Goal: Information Seeking & Learning: Learn about a topic

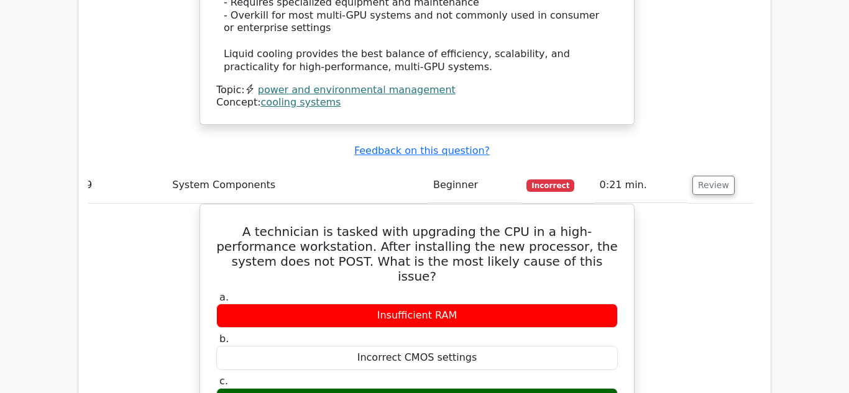
scroll to position [5615, 0]
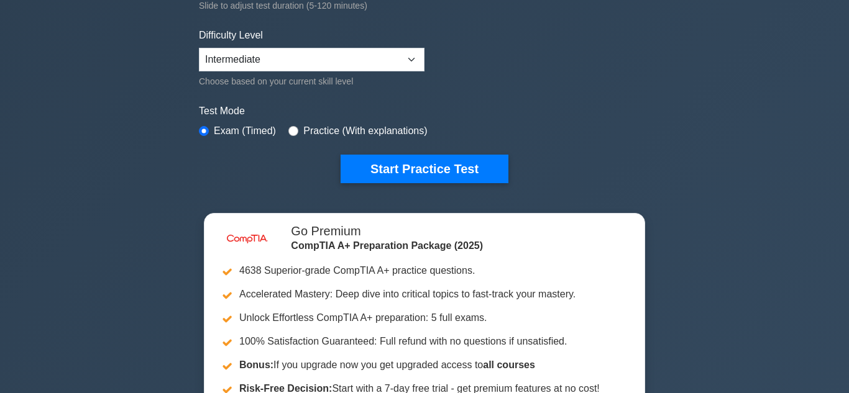
scroll to position [288, 0]
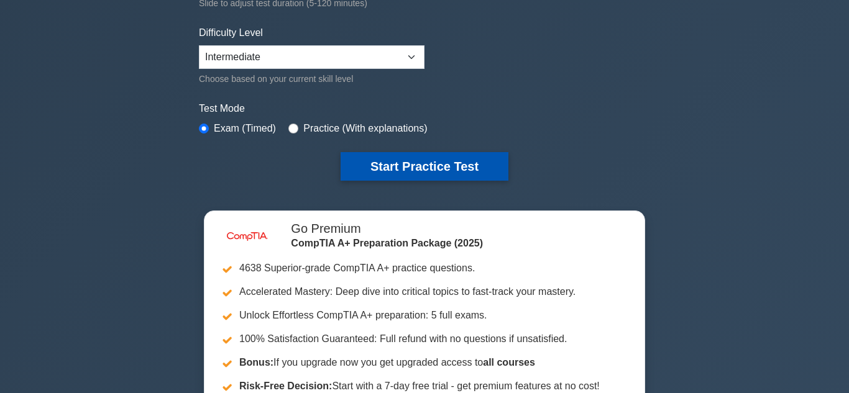
click at [419, 168] on button "Start Practice Test" at bounding box center [424, 166] width 168 height 29
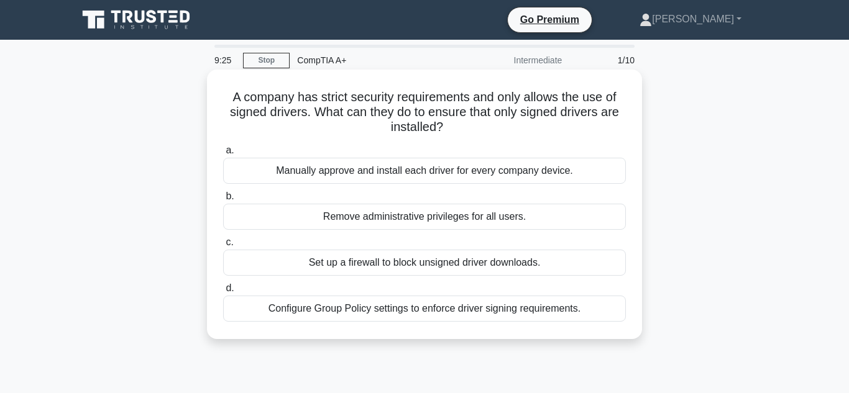
click at [482, 311] on div "Configure Group Policy settings to enforce driver signing requirements." at bounding box center [424, 309] width 403 height 26
click at [223, 293] on input "d. Configure Group Policy settings to enforce driver signing requirements." at bounding box center [223, 289] width 0 height 8
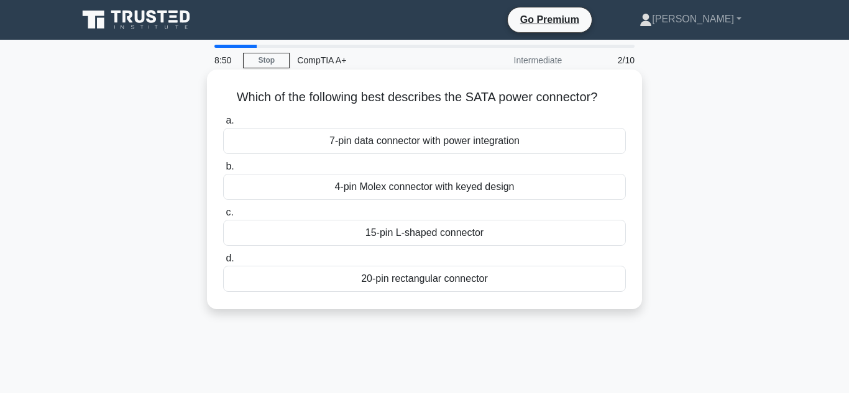
click at [502, 145] on div "7-pin data connector with power integration" at bounding box center [424, 141] width 403 height 26
click at [223, 125] on input "a. 7-pin data connector with power integration" at bounding box center [223, 121] width 0 height 8
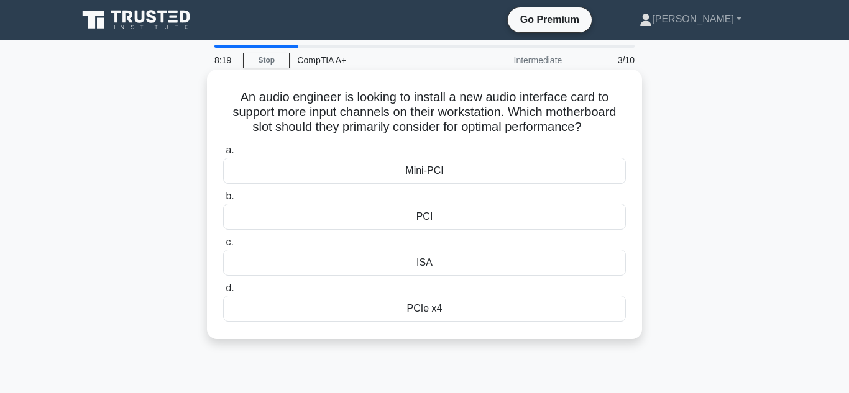
click at [497, 217] on div "PCI" at bounding box center [424, 217] width 403 height 26
click at [223, 201] on input "b. PCI" at bounding box center [223, 197] width 0 height 8
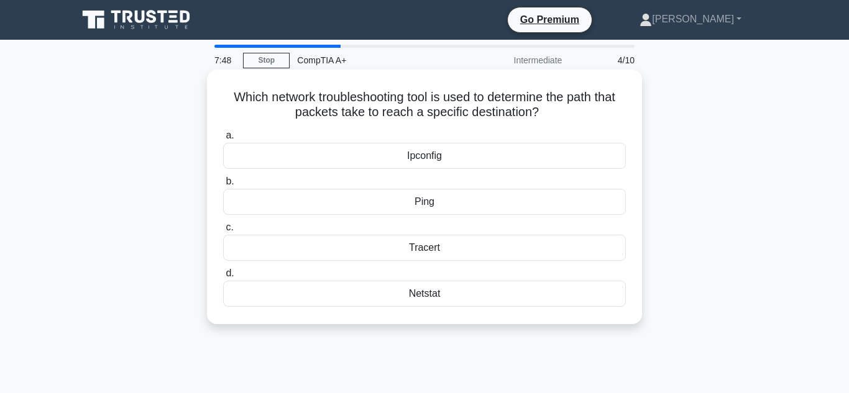
click at [490, 205] on div "Ping" at bounding box center [424, 202] width 403 height 26
click at [223, 186] on input "b. Ping" at bounding box center [223, 182] width 0 height 8
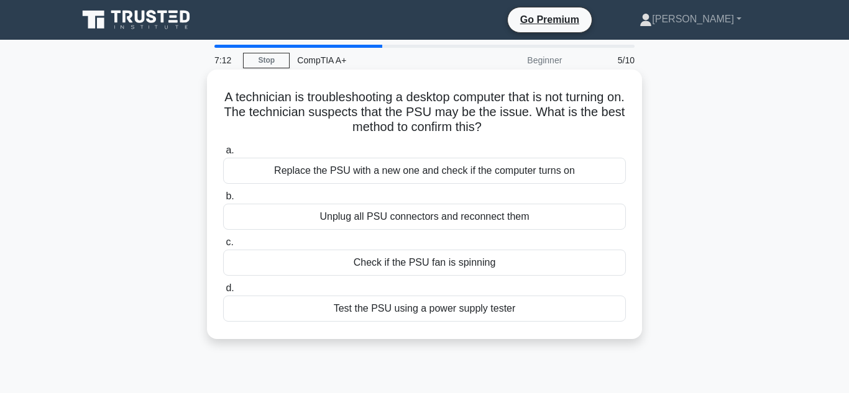
click at [494, 173] on div "Replace the PSU with a new one and check if the computer turns on" at bounding box center [424, 171] width 403 height 26
click at [223, 155] on input "a. Replace the PSU with a new one and check if the computer turns on" at bounding box center [223, 151] width 0 height 8
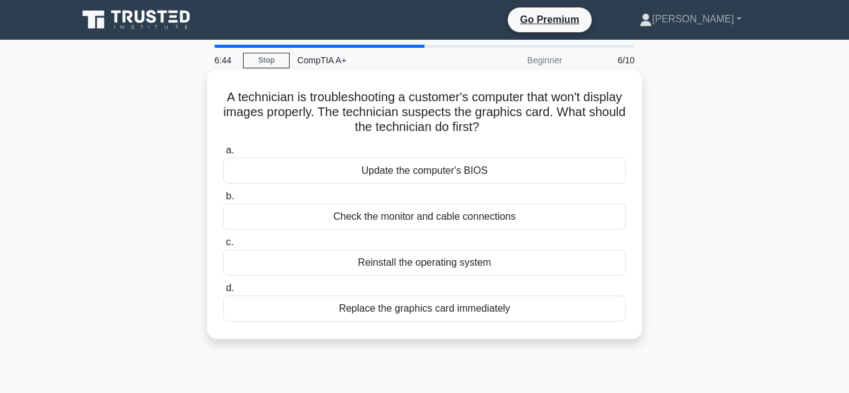
click at [522, 219] on div "Check the monitor and cable connections" at bounding box center [424, 217] width 403 height 26
click at [223, 201] on input "b. Check the monitor and cable connections" at bounding box center [223, 197] width 0 height 8
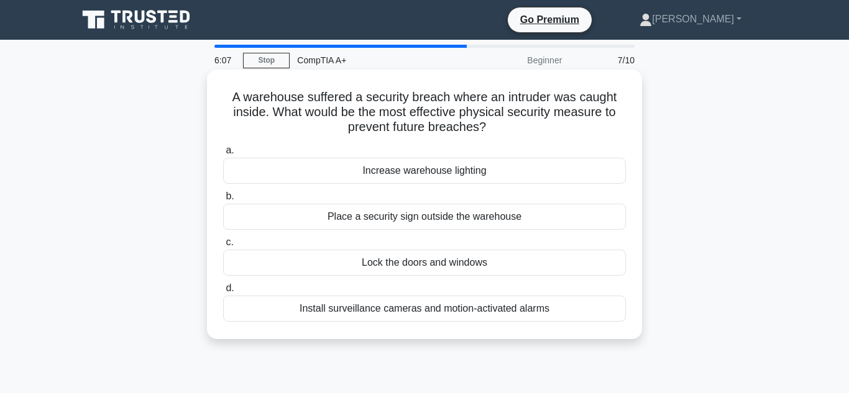
click at [513, 314] on div "Install surveillance cameras and motion-activated alarms" at bounding box center [424, 309] width 403 height 26
click at [223, 293] on input "d. Install surveillance cameras and motion-activated alarms" at bounding box center [223, 289] width 0 height 8
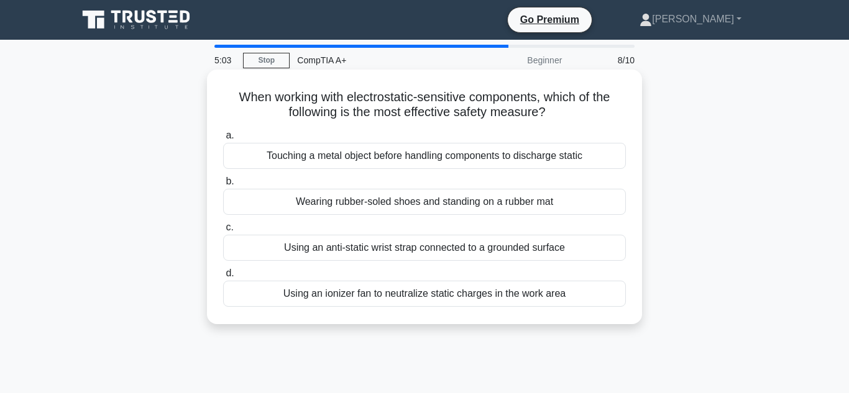
click at [472, 203] on div "Wearing rubber-soled shoes and standing on a rubber mat" at bounding box center [424, 202] width 403 height 26
click at [223, 186] on input "b. Wearing rubber-soled shoes and standing on a rubber mat" at bounding box center [223, 182] width 0 height 8
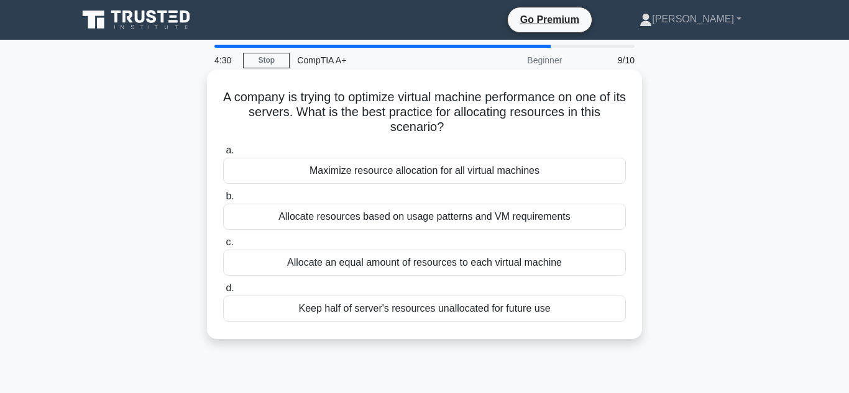
click at [435, 221] on div "Allocate resources based on usage patterns and VM requirements" at bounding box center [424, 217] width 403 height 26
click at [223, 201] on input "b. Allocate resources based on usage patterns and VM requirements" at bounding box center [223, 197] width 0 height 8
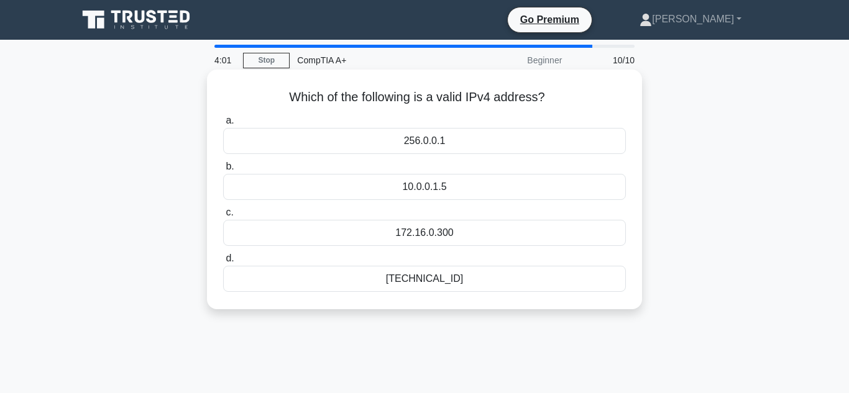
click at [495, 188] on div "10.0.0.1.5" at bounding box center [424, 187] width 403 height 26
click at [223, 171] on input "b. 10.0.0.1.5" at bounding box center [223, 167] width 0 height 8
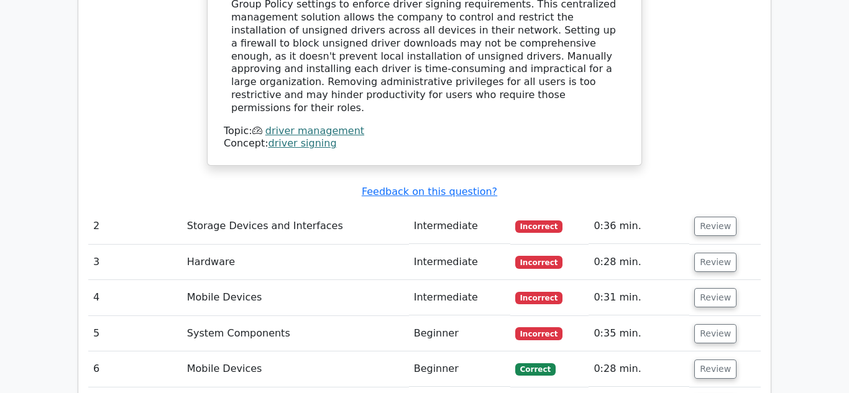
scroll to position [1454, 0]
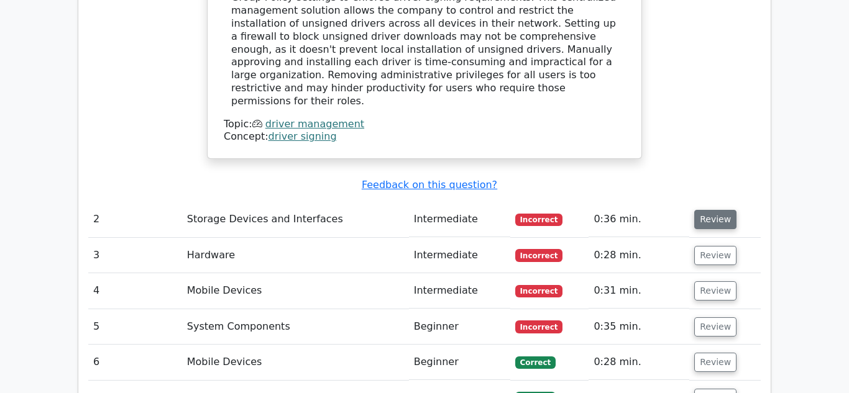
click at [700, 210] on button "Review" at bounding box center [715, 219] width 42 height 19
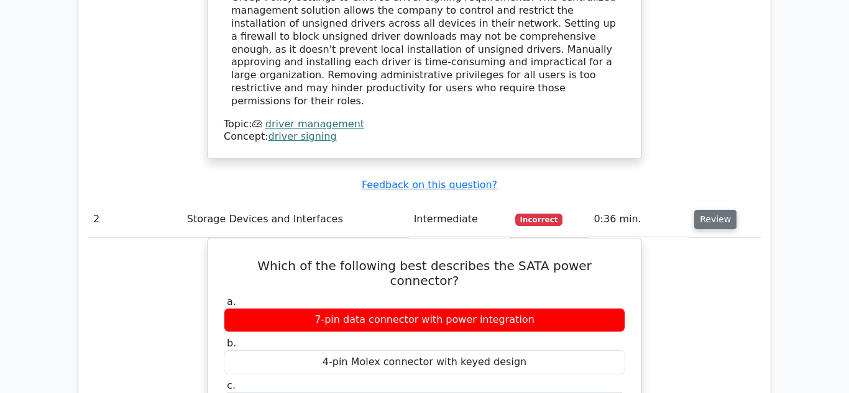
click at [700, 210] on button "Review" at bounding box center [715, 219] width 42 height 19
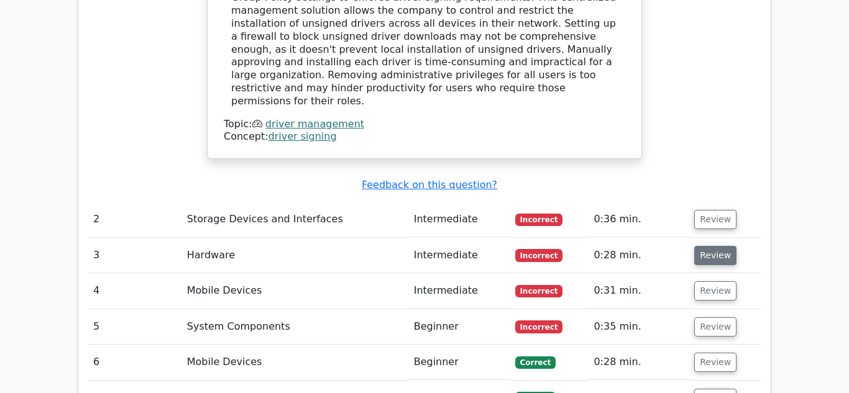
click at [709, 246] on button "Review" at bounding box center [715, 255] width 42 height 19
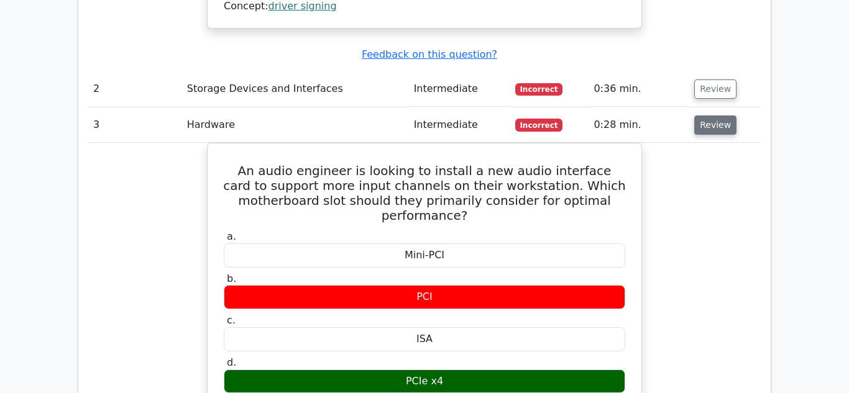
scroll to position [1587, 0]
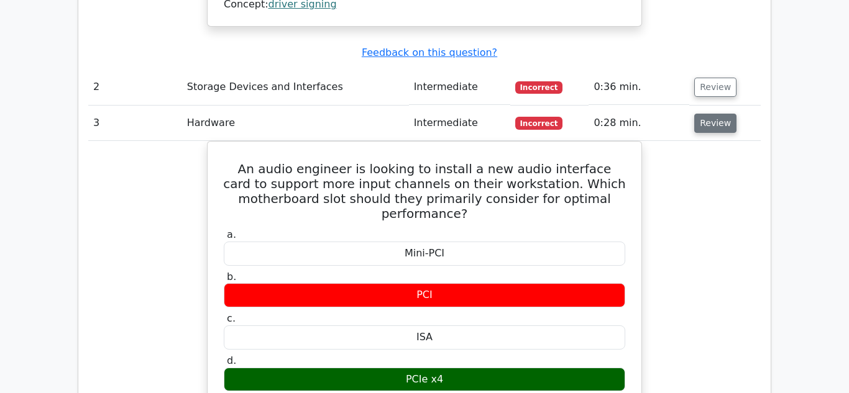
click at [720, 114] on button "Review" at bounding box center [715, 123] width 42 height 19
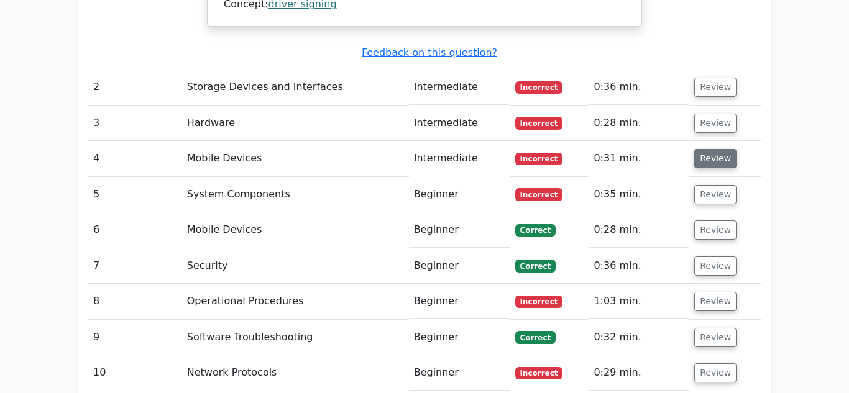
click at [714, 149] on button "Review" at bounding box center [715, 158] width 42 height 19
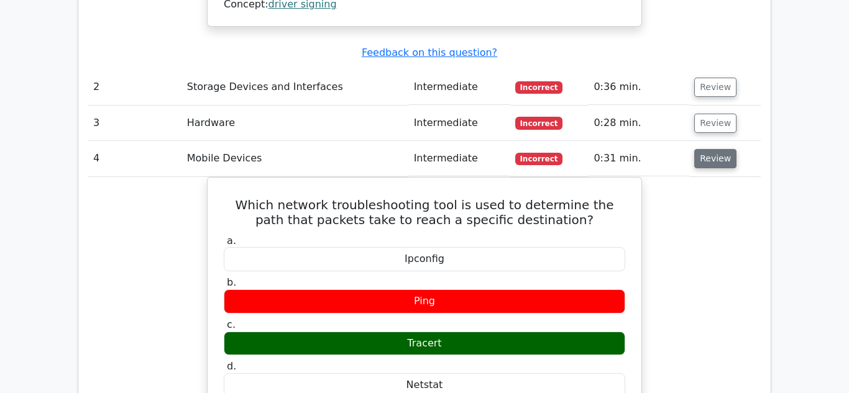
click at [714, 149] on button "Review" at bounding box center [715, 158] width 42 height 19
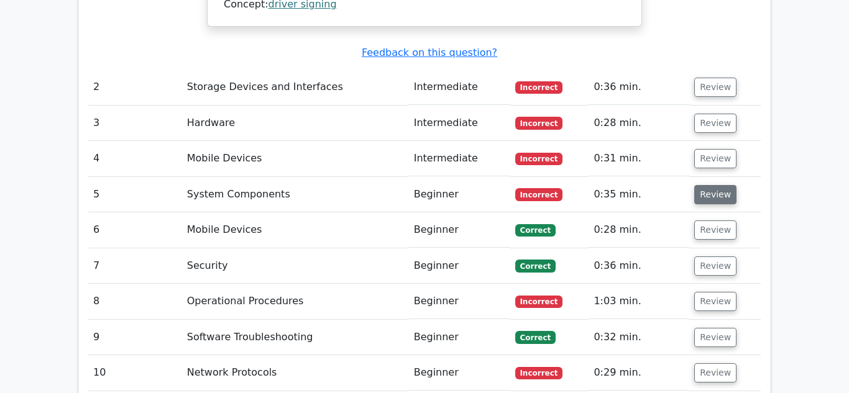
click at [717, 185] on button "Review" at bounding box center [715, 194] width 42 height 19
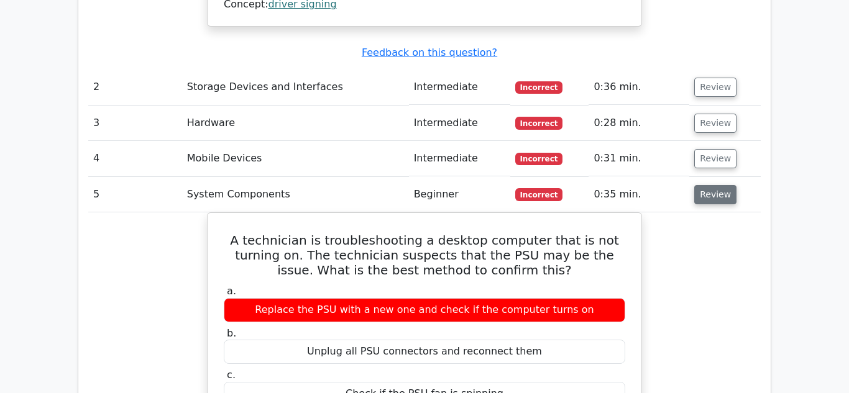
click at [717, 185] on button "Review" at bounding box center [715, 194] width 42 height 19
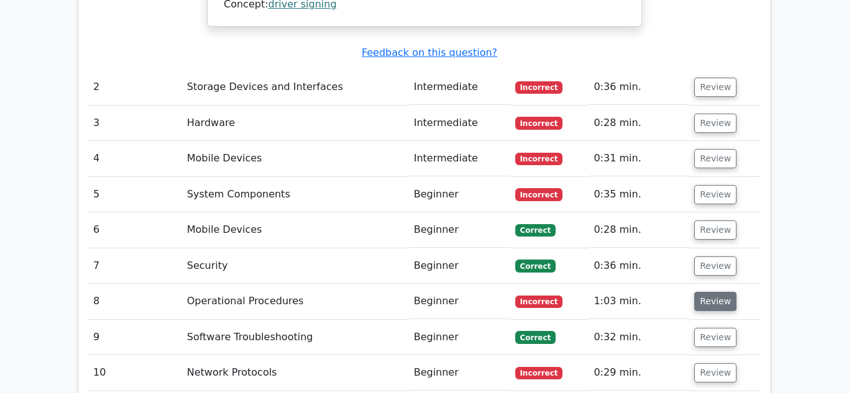
click at [714, 292] on button "Review" at bounding box center [715, 301] width 42 height 19
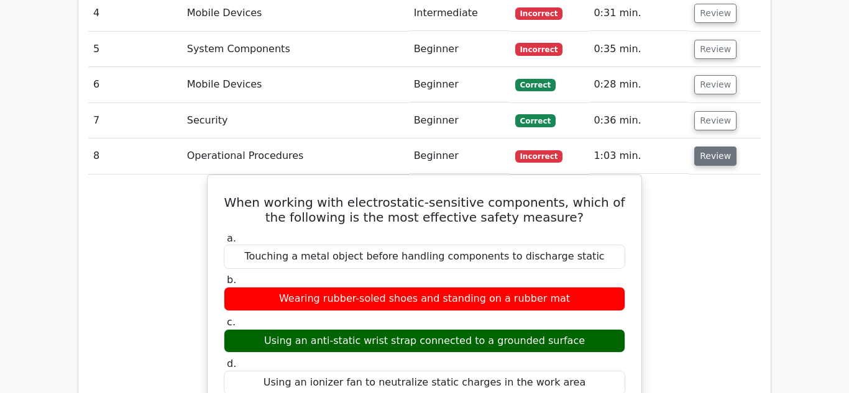
scroll to position [1733, 0]
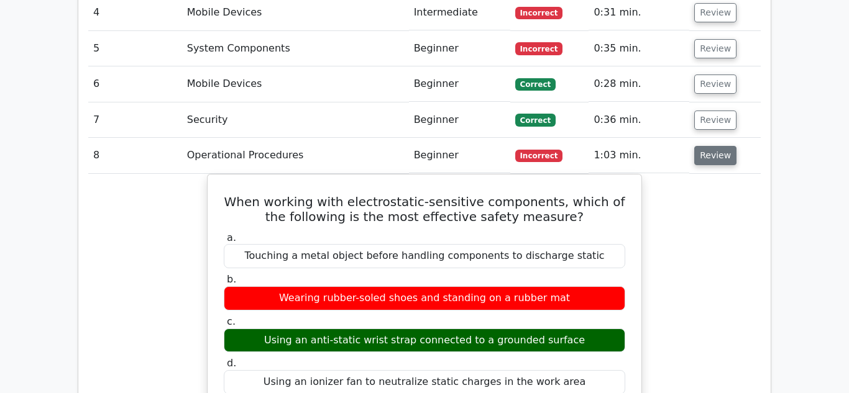
click at [717, 146] on button "Review" at bounding box center [715, 155] width 42 height 19
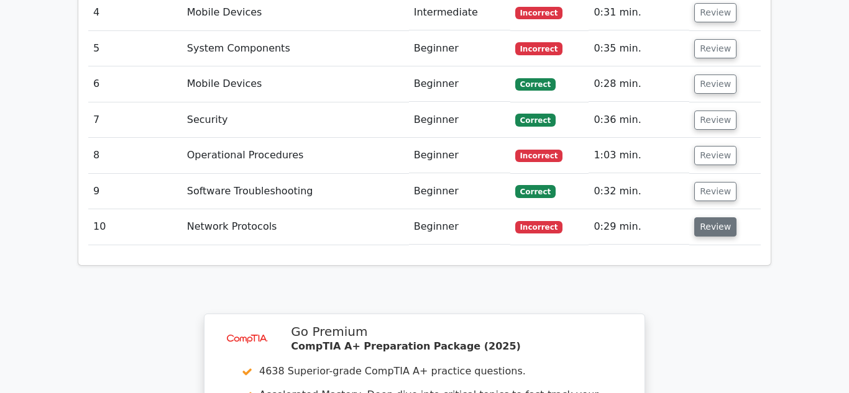
click at [710, 217] on button "Review" at bounding box center [715, 226] width 42 height 19
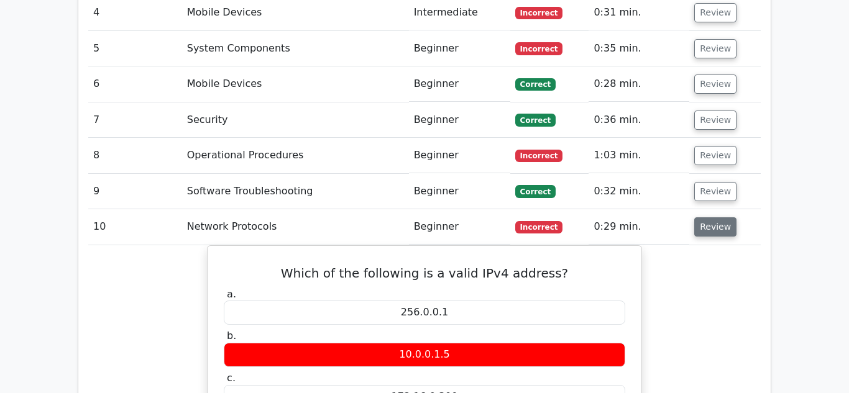
click at [710, 217] on button "Review" at bounding box center [715, 226] width 42 height 19
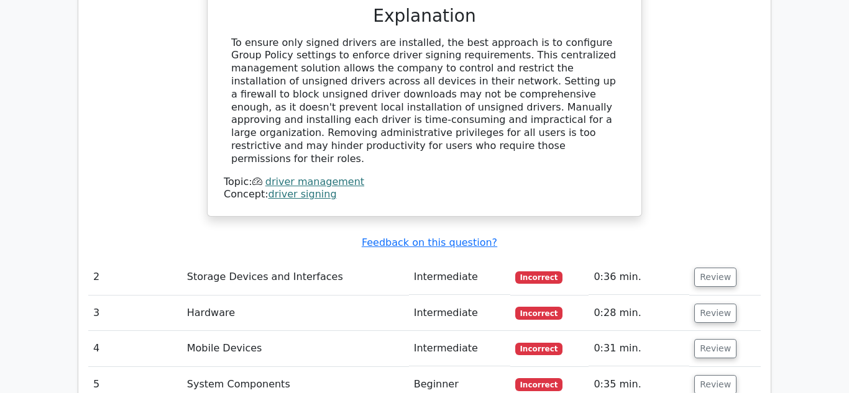
scroll to position [2097, 0]
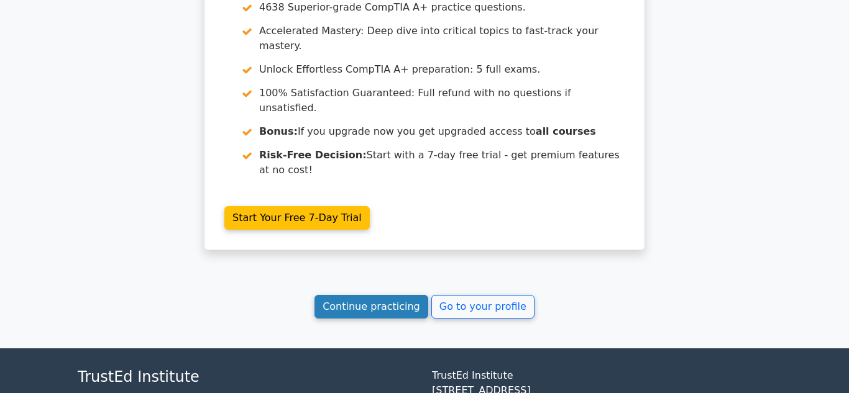
click at [409, 295] on link "Continue practicing" at bounding box center [371, 307] width 114 height 24
